Goal: Task Accomplishment & Management: Use online tool/utility

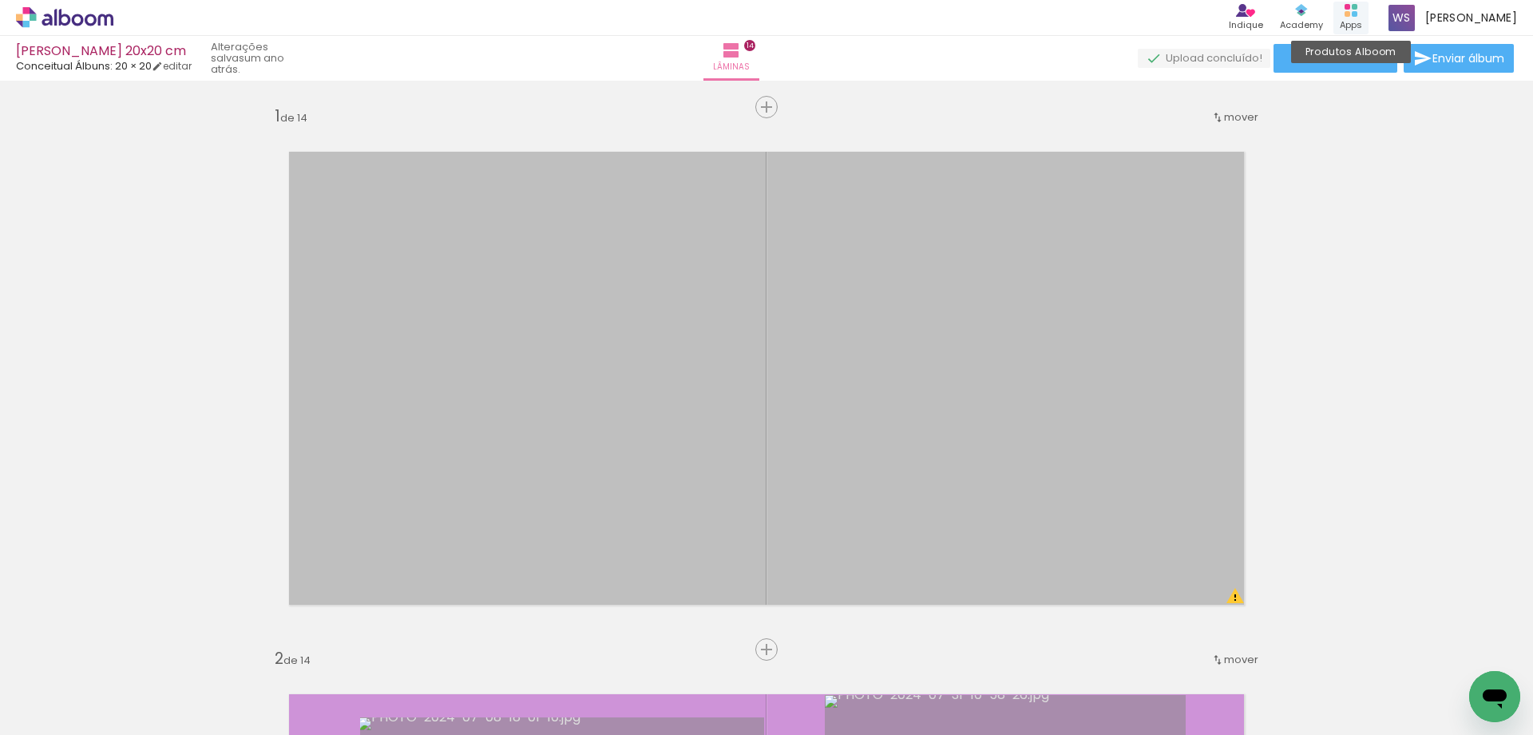
click at [1352, 12] on icon at bounding box center [1350, 10] width 13 height 13
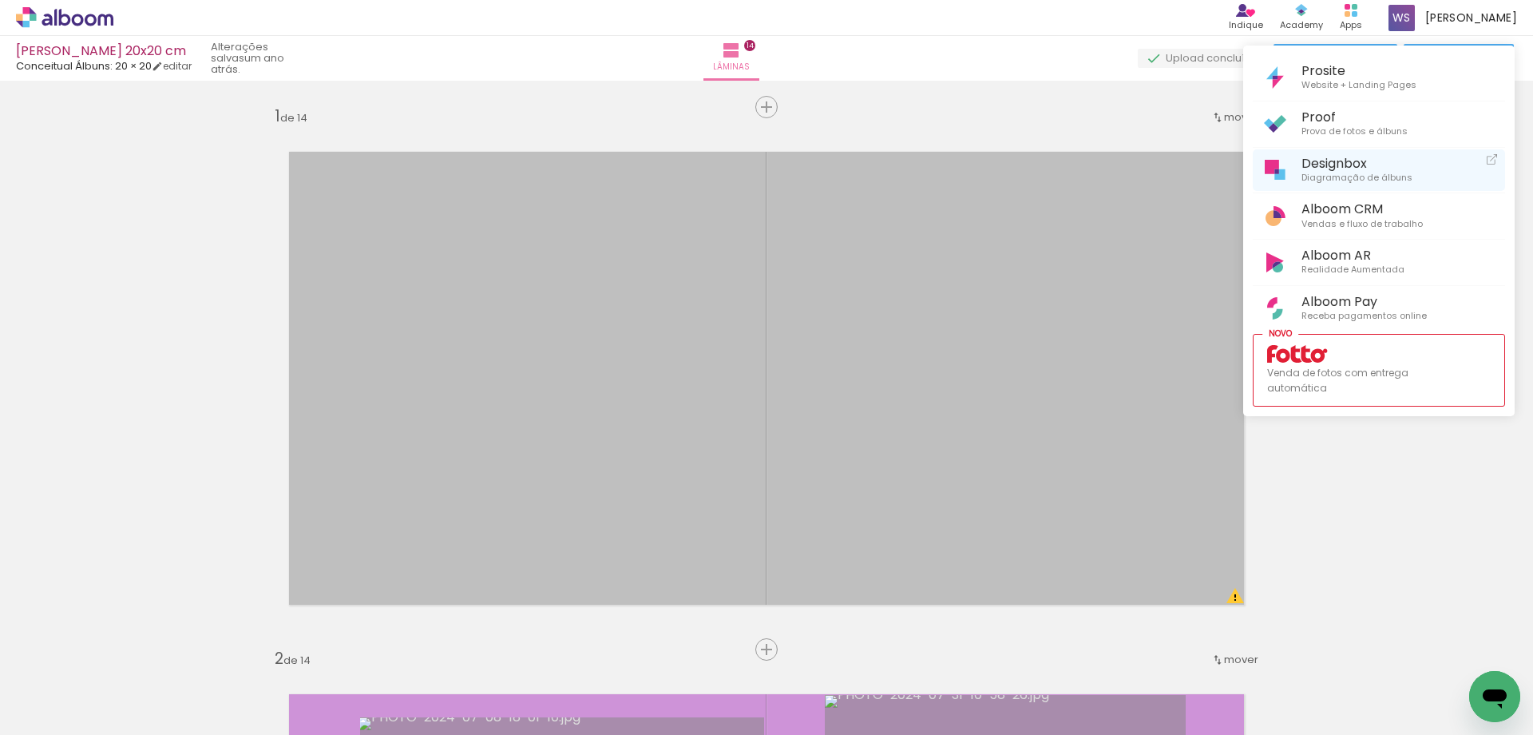
click at [1344, 168] on span "Designbox" at bounding box center [1356, 163] width 111 height 15
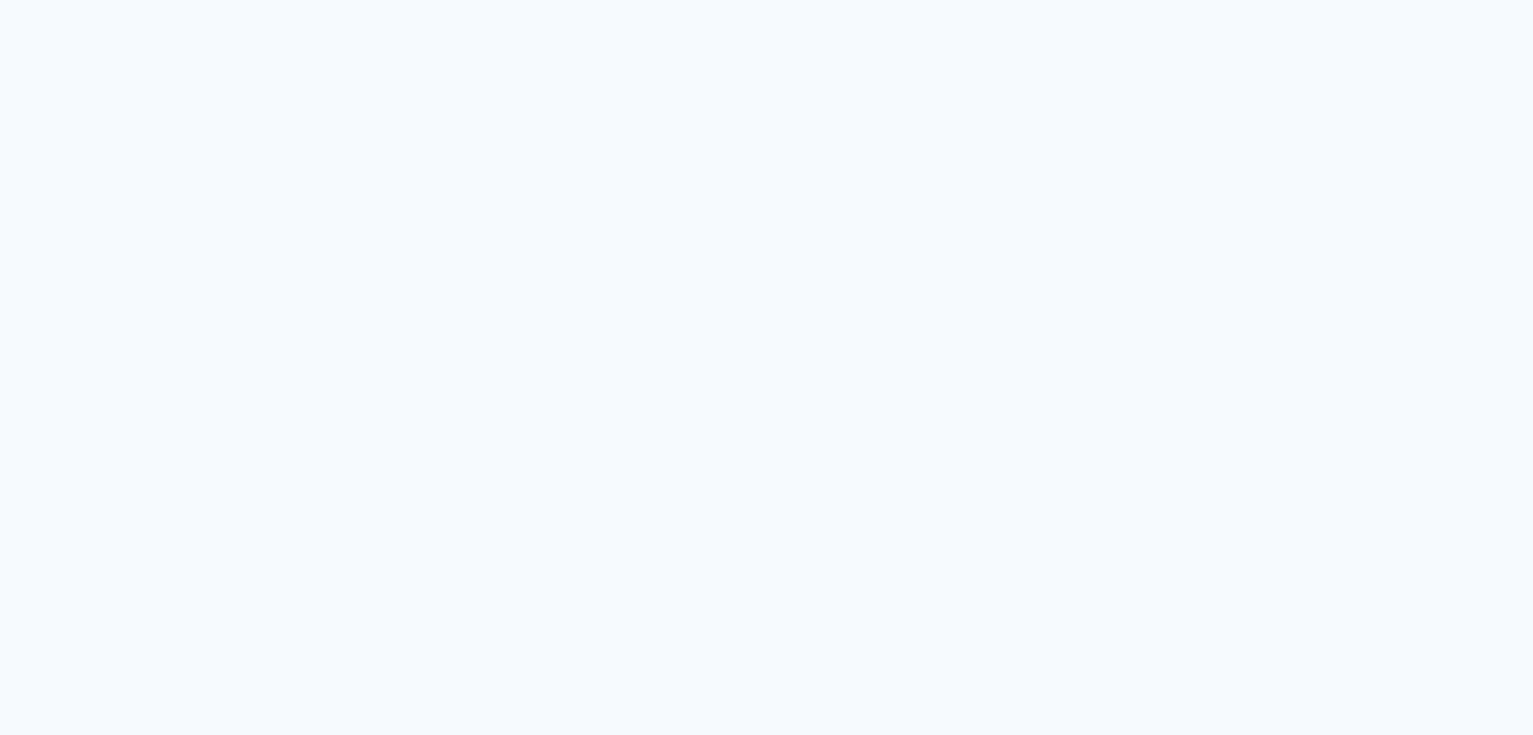
click at [921, 67] on quentale-app at bounding box center [766, 367] width 1533 height 735
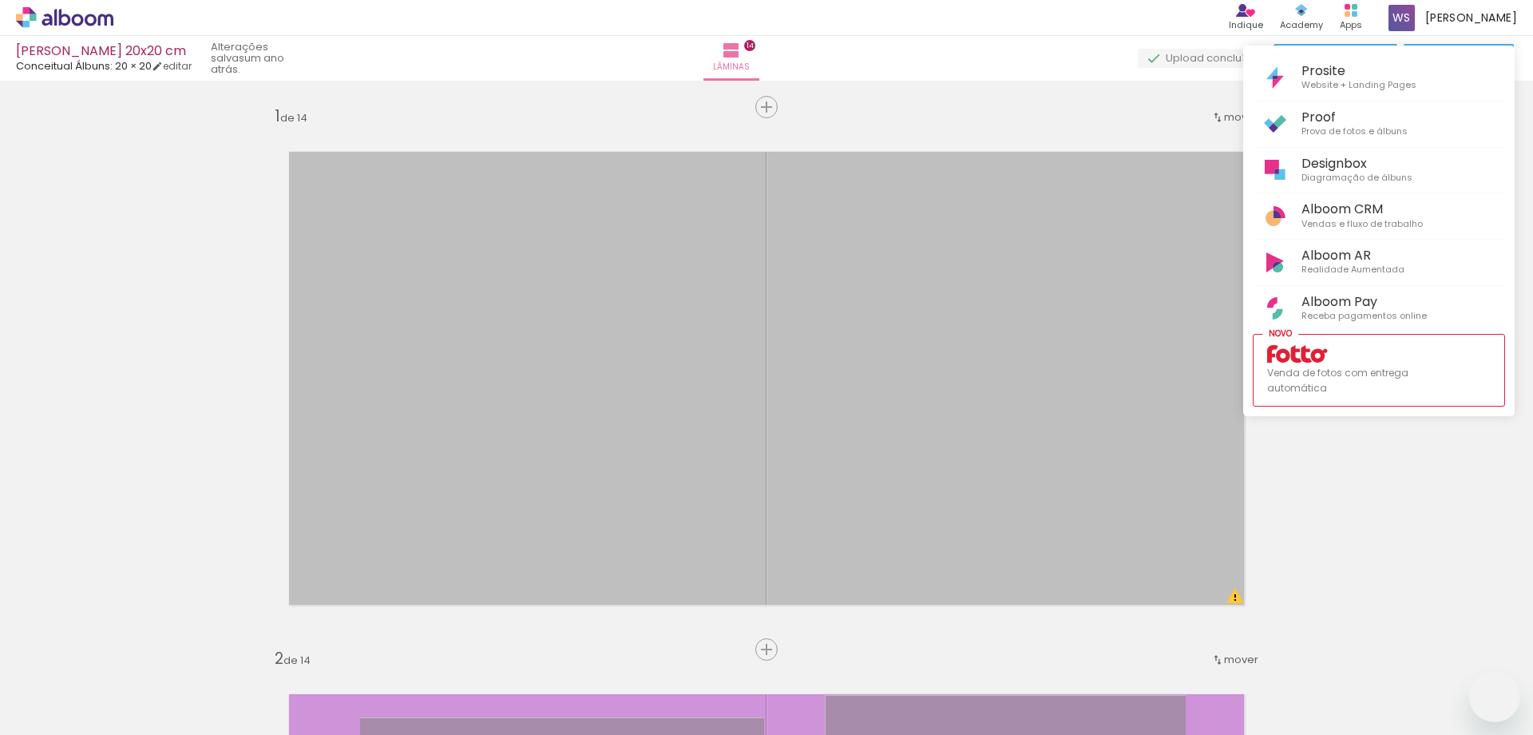
click at [1319, 164] on span "Designbox" at bounding box center [1356, 163] width 111 height 15
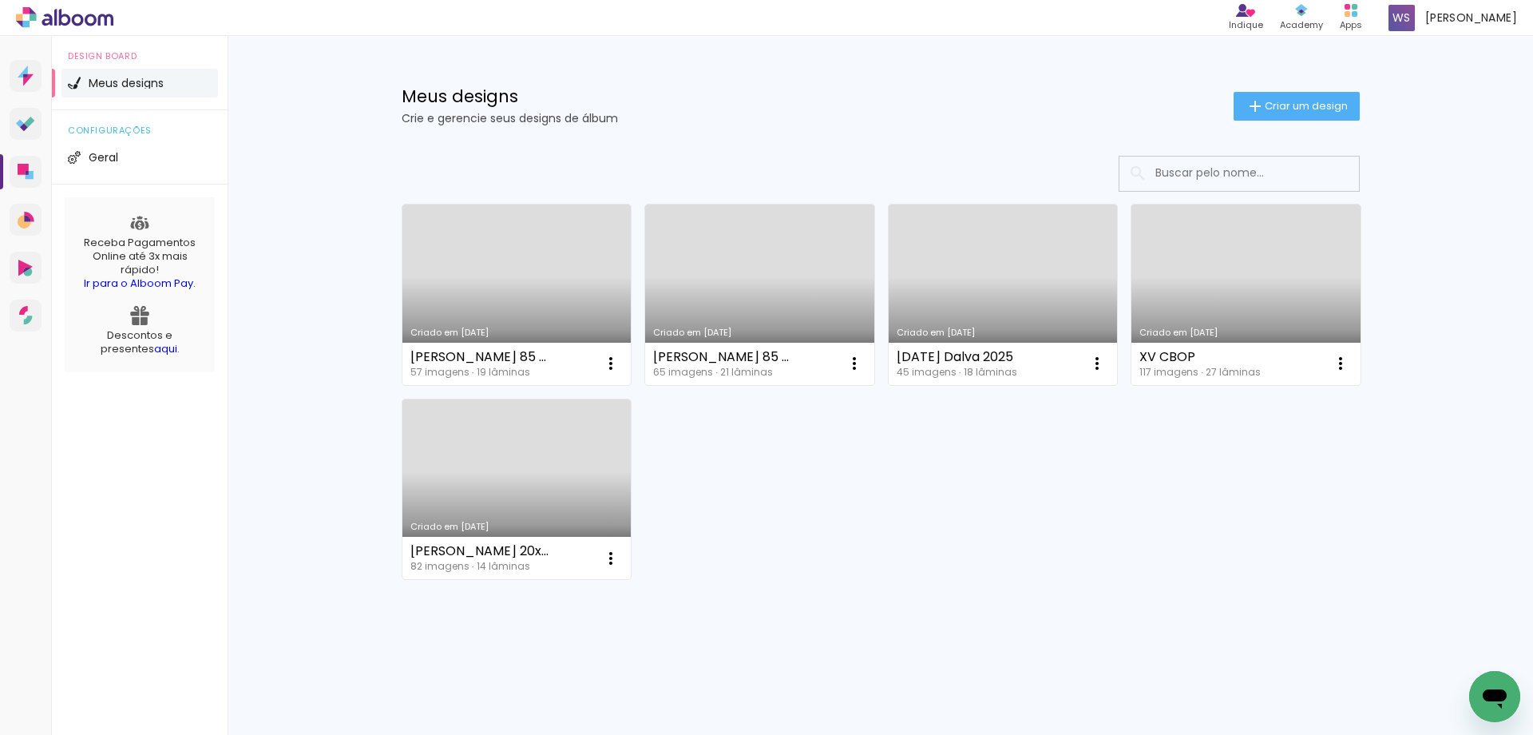
click at [512, 260] on link "Criado em [DATE]" at bounding box center [516, 294] width 229 height 180
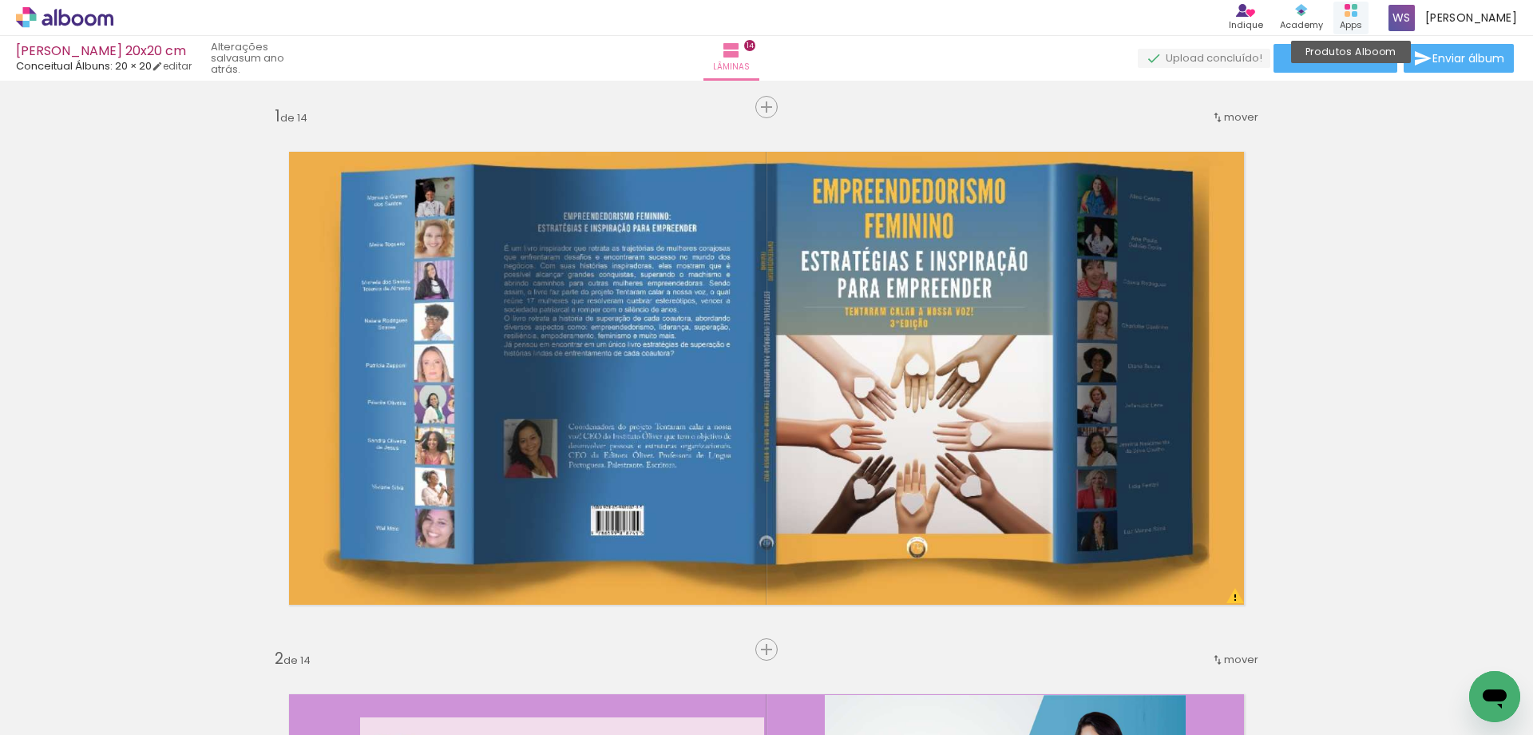
click at [1353, 11] on rect at bounding box center [1355, 14] width 6 height 6
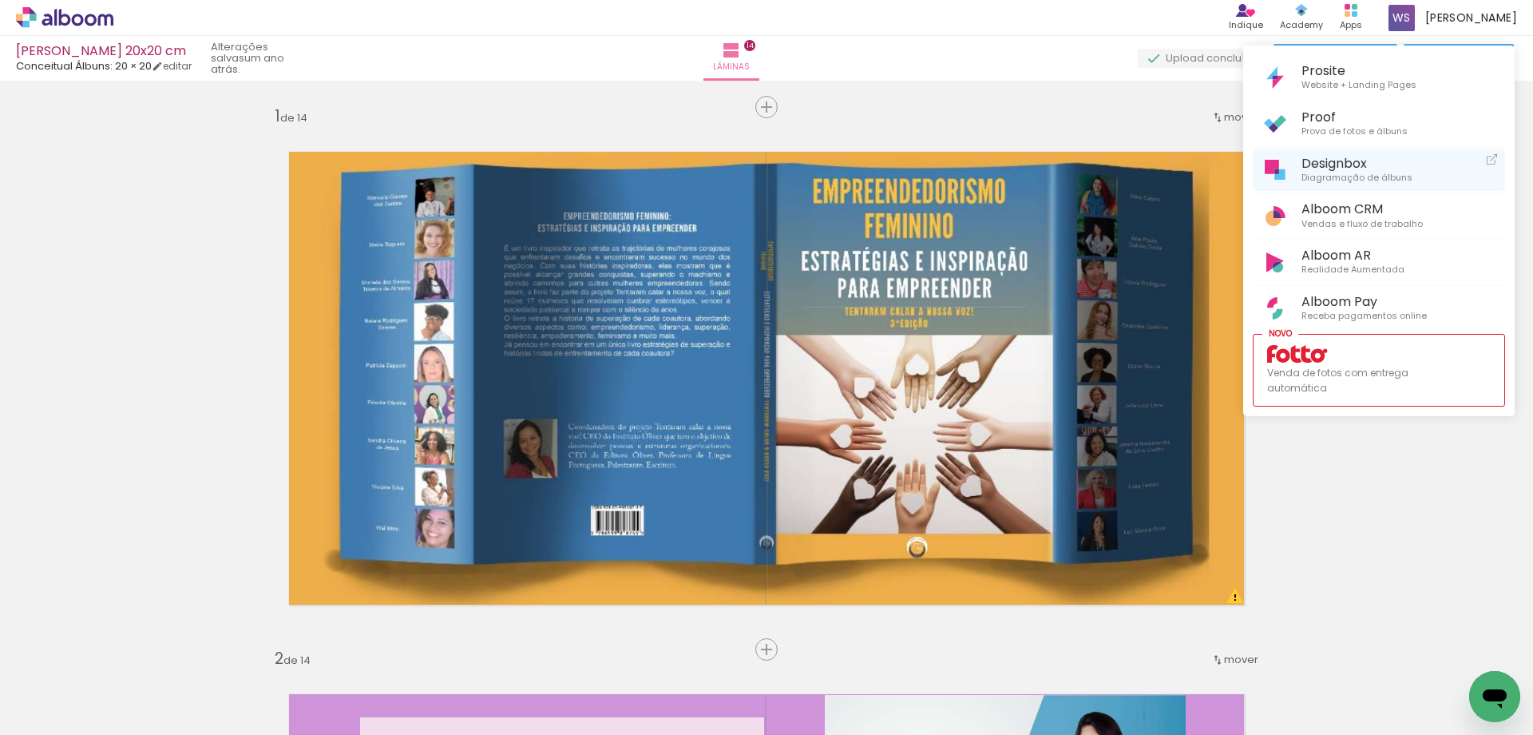
click at [1303, 165] on span "Designbox" at bounding box center [1356, 163] width 111 height 15
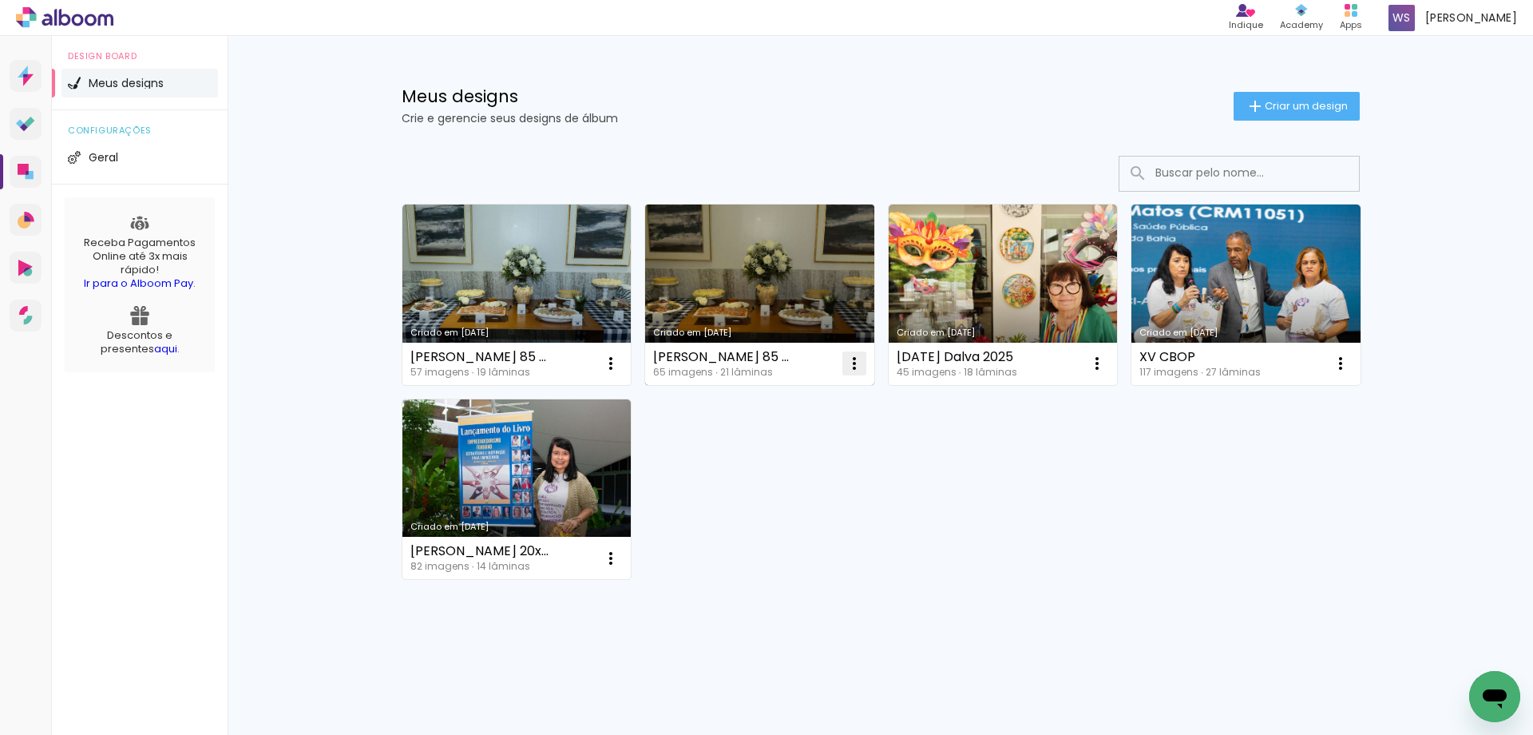
click at [620, 363] on iron-icon at bounding box center [610, 363] width 19 height 19
click at [816, 467] on paper-item "Excluir" at bounding box center [790, 469] width 157 height 32
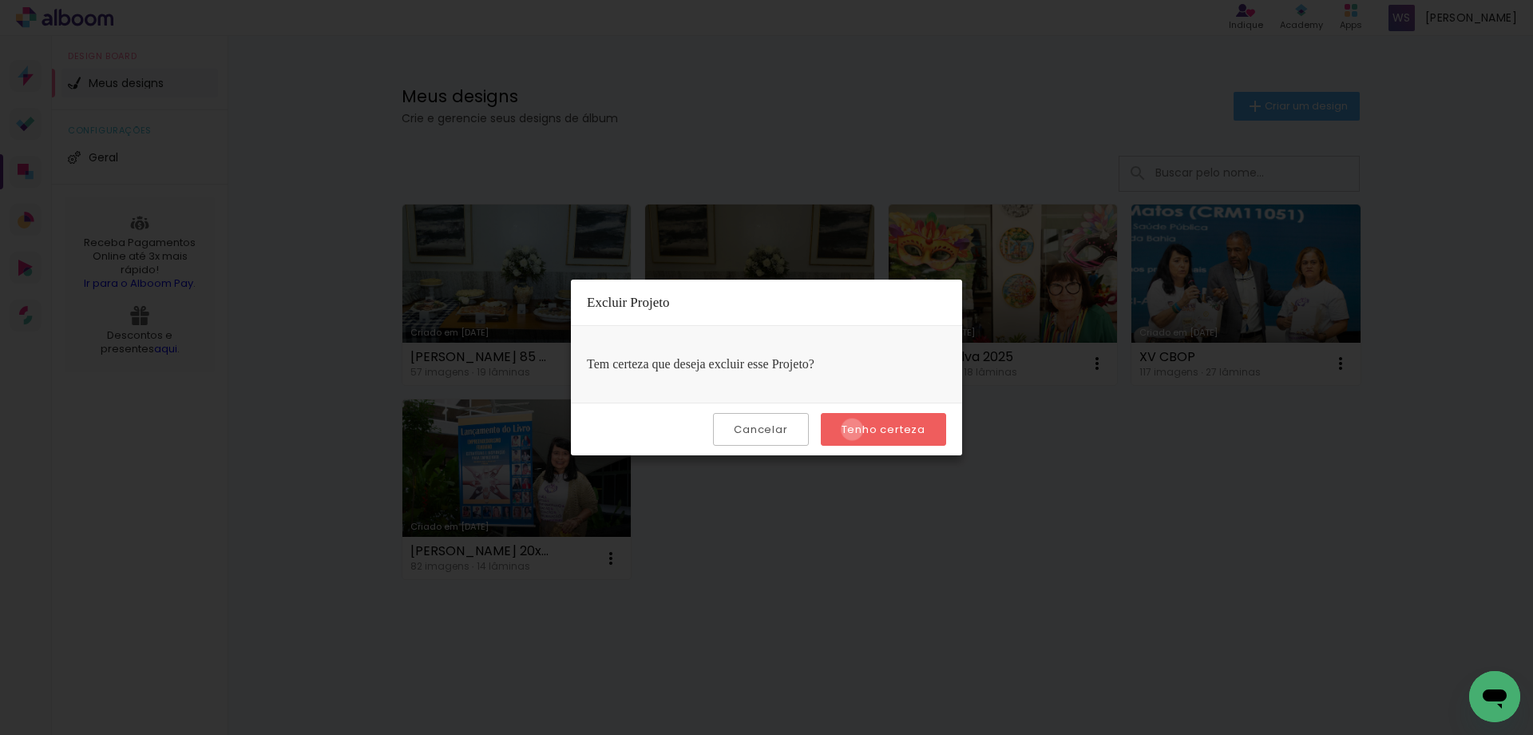
click at [0, 0] on slot "Tenho certeza" at bounding box center [0, 0] width 0 height 0
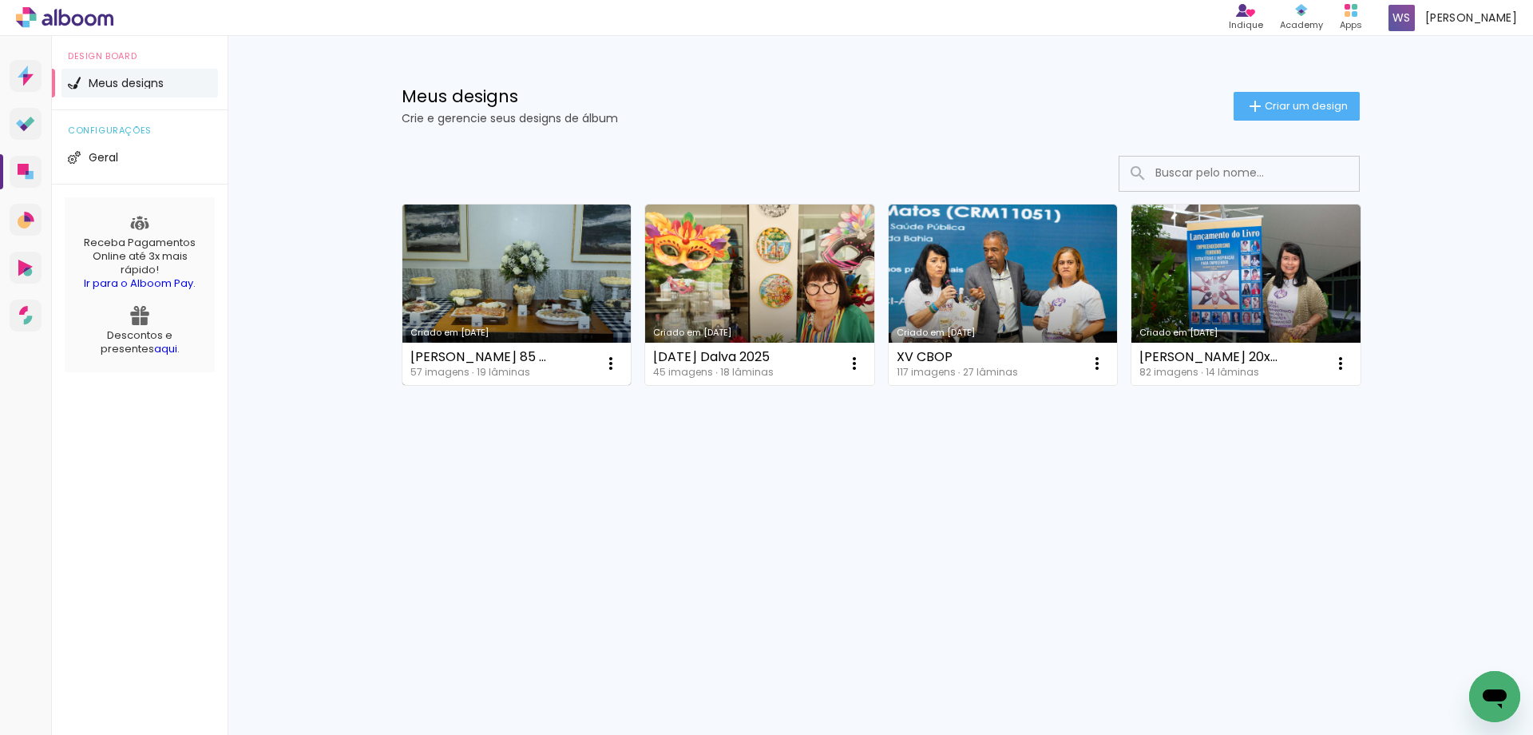
click at [526, 319] on link "Criado em [DATE]" at bounding box center [516, 294] width 229 height 180
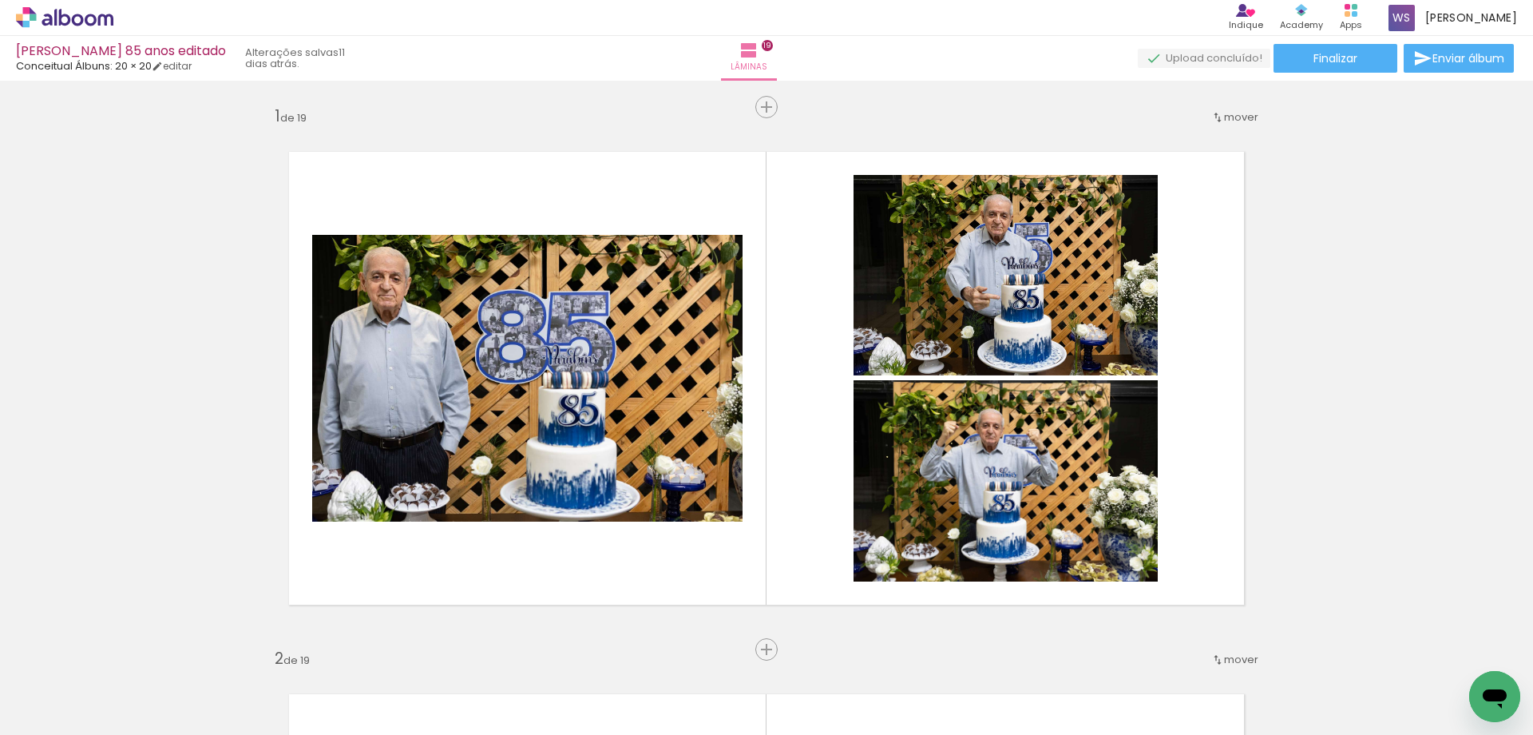
scroll to position [0, 1721]
click at [1451, 683] on div at bounding box center [1467, 681] width 79 height 53
